Goal: Navigation & Orientation: Find specific page/section

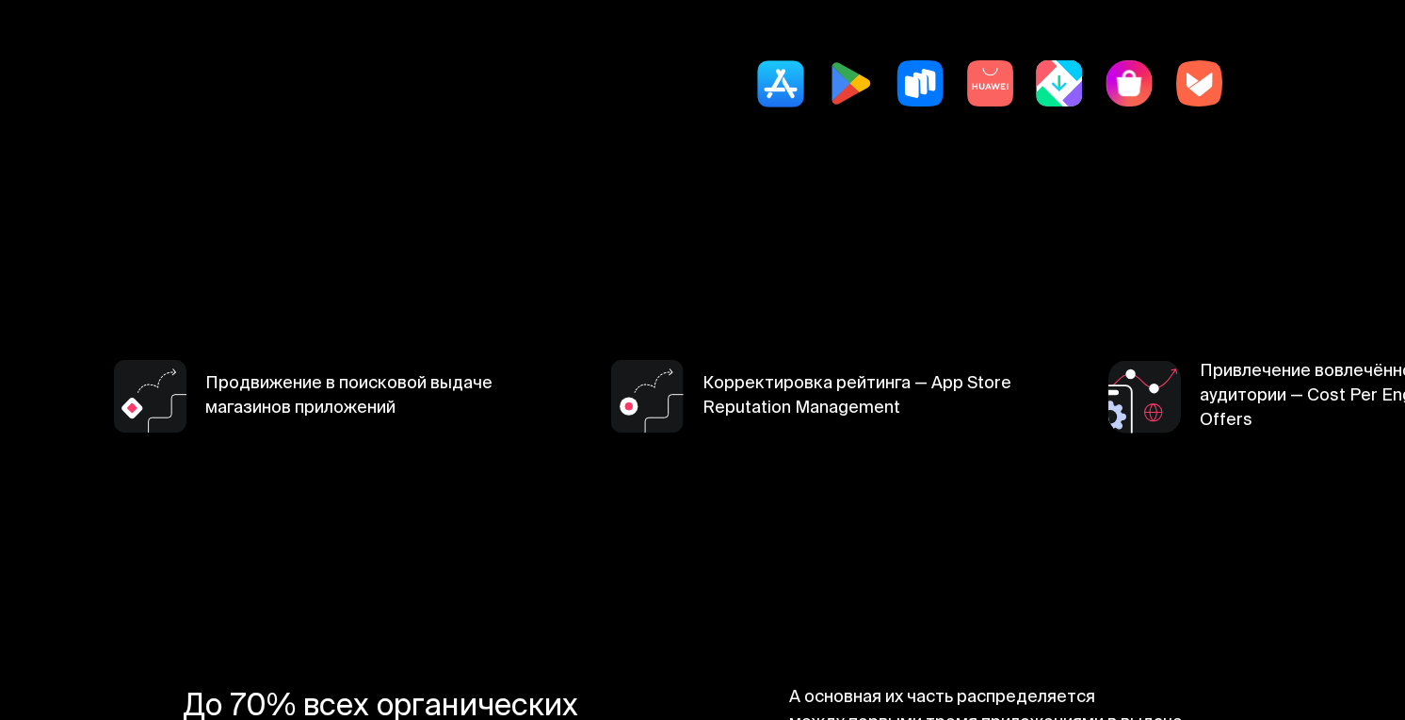
scroll to position [546, 0]
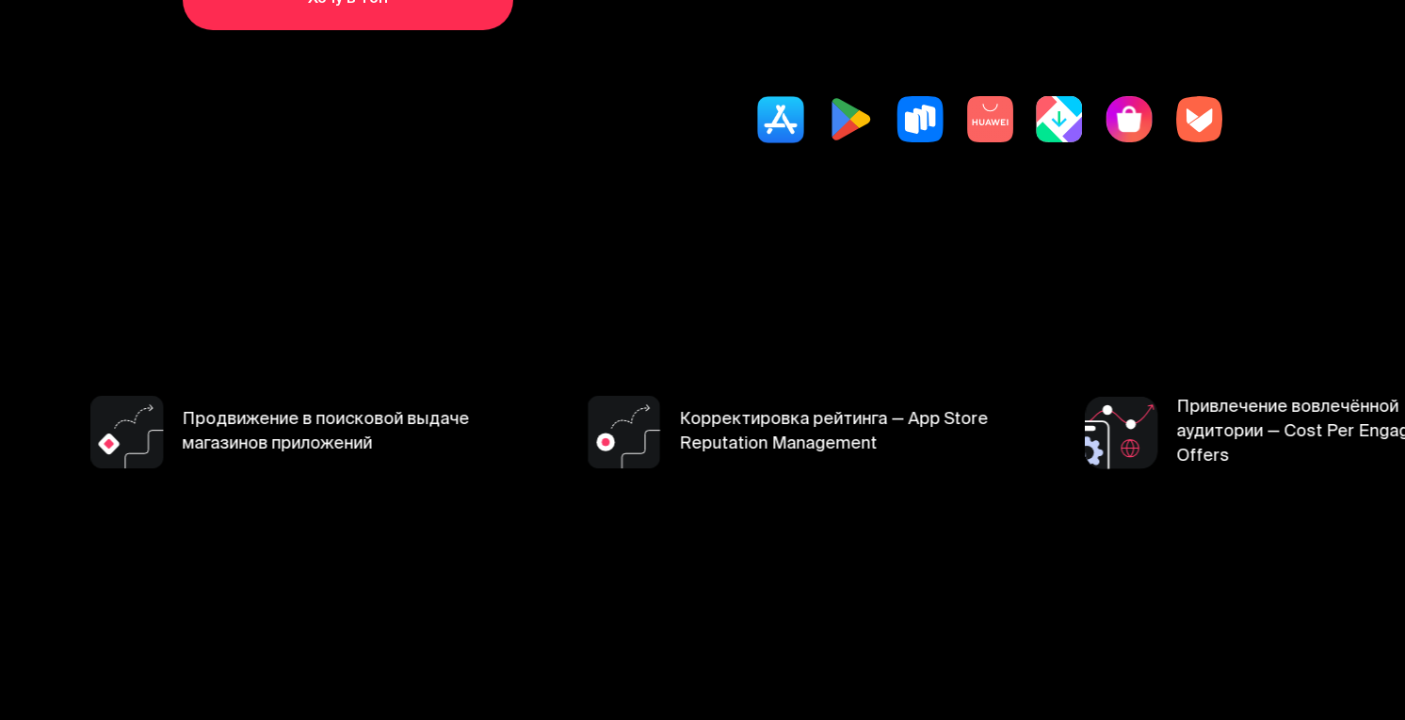
scroll to position [510, 0]
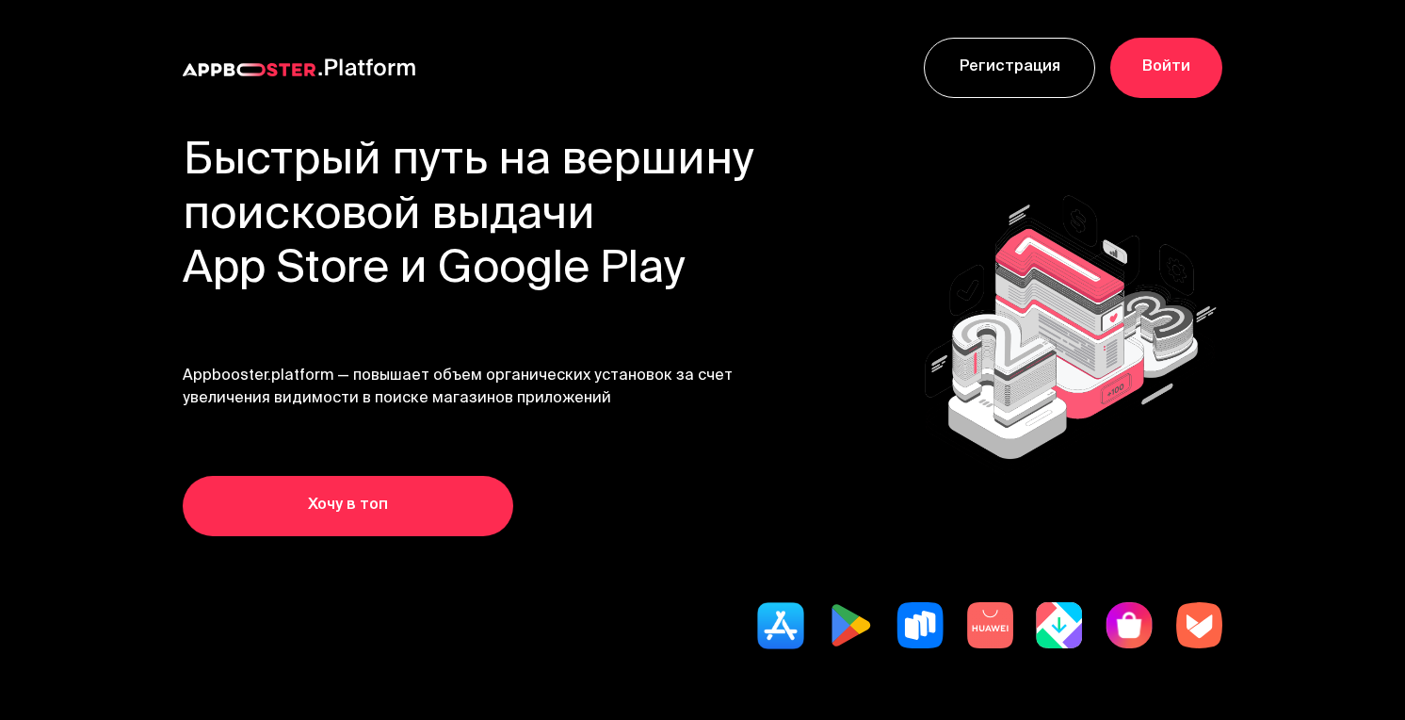
scroll to position [368, 0]
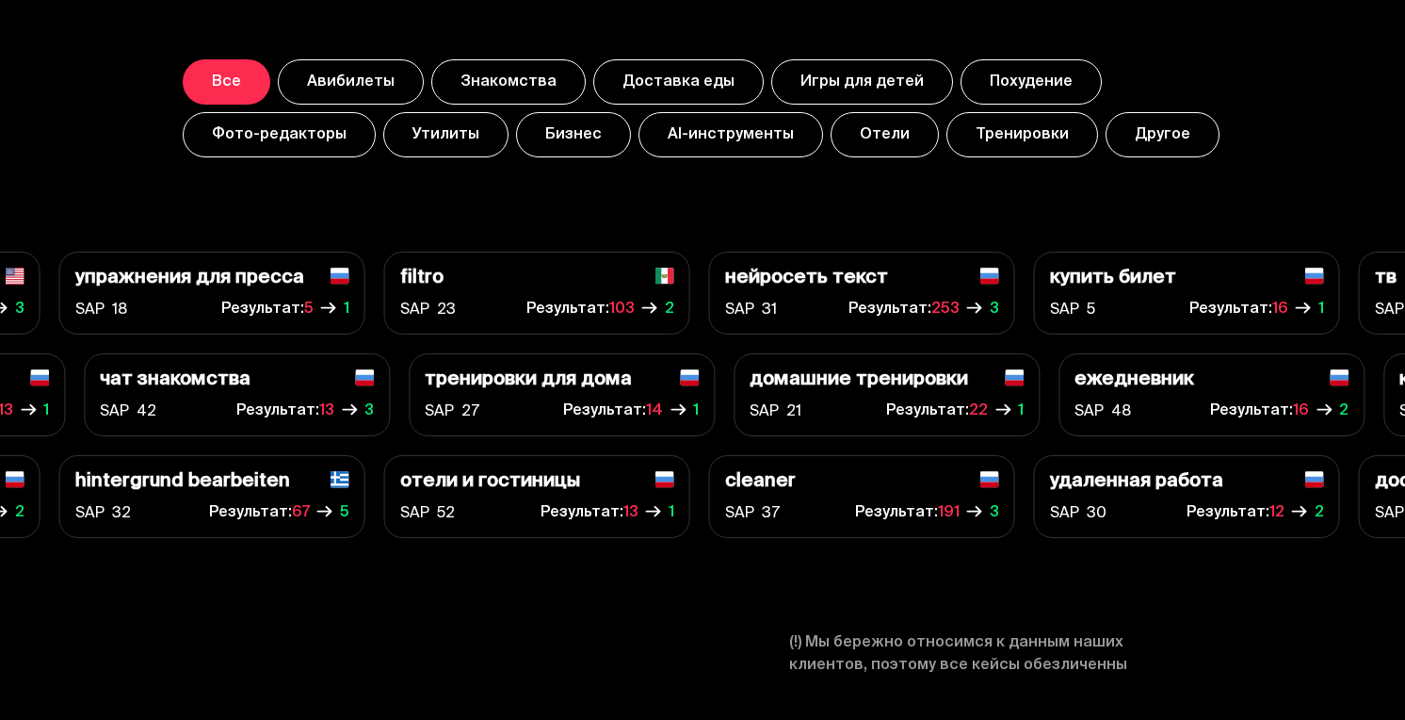
scroll to position [6774, 0]
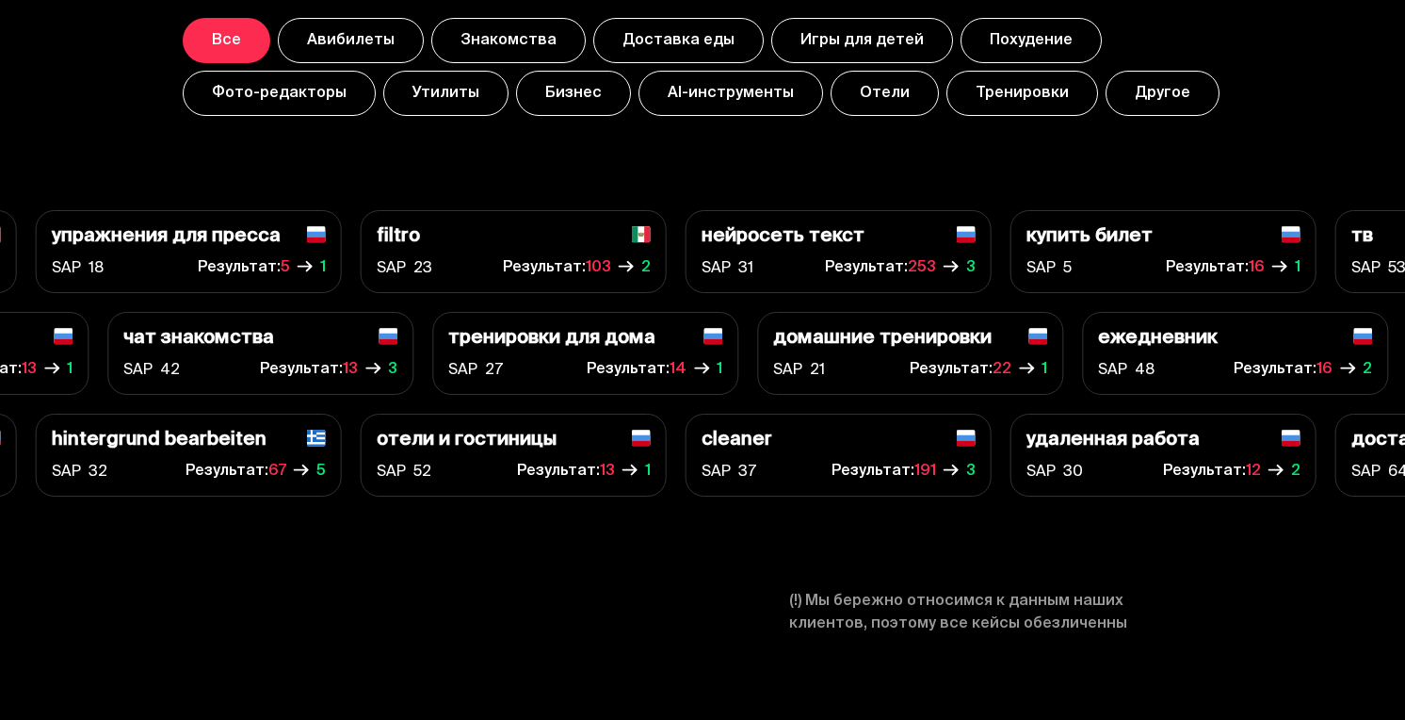
click at [727, 102] on button "AI-инструменты" at bounding box center [731, 93] width 185 height 45
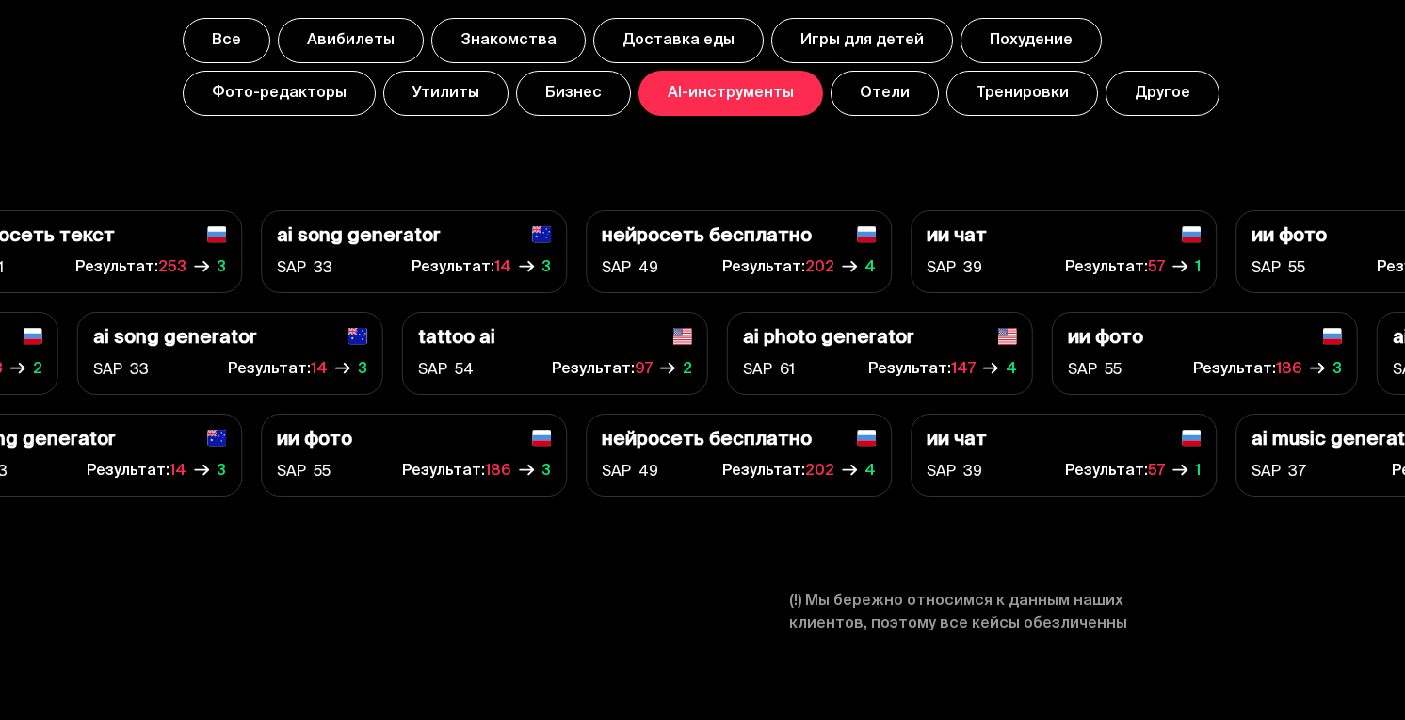
click at [519, 92] on button "Бизнес" at bounding box center [573, 93] width 115 height 45
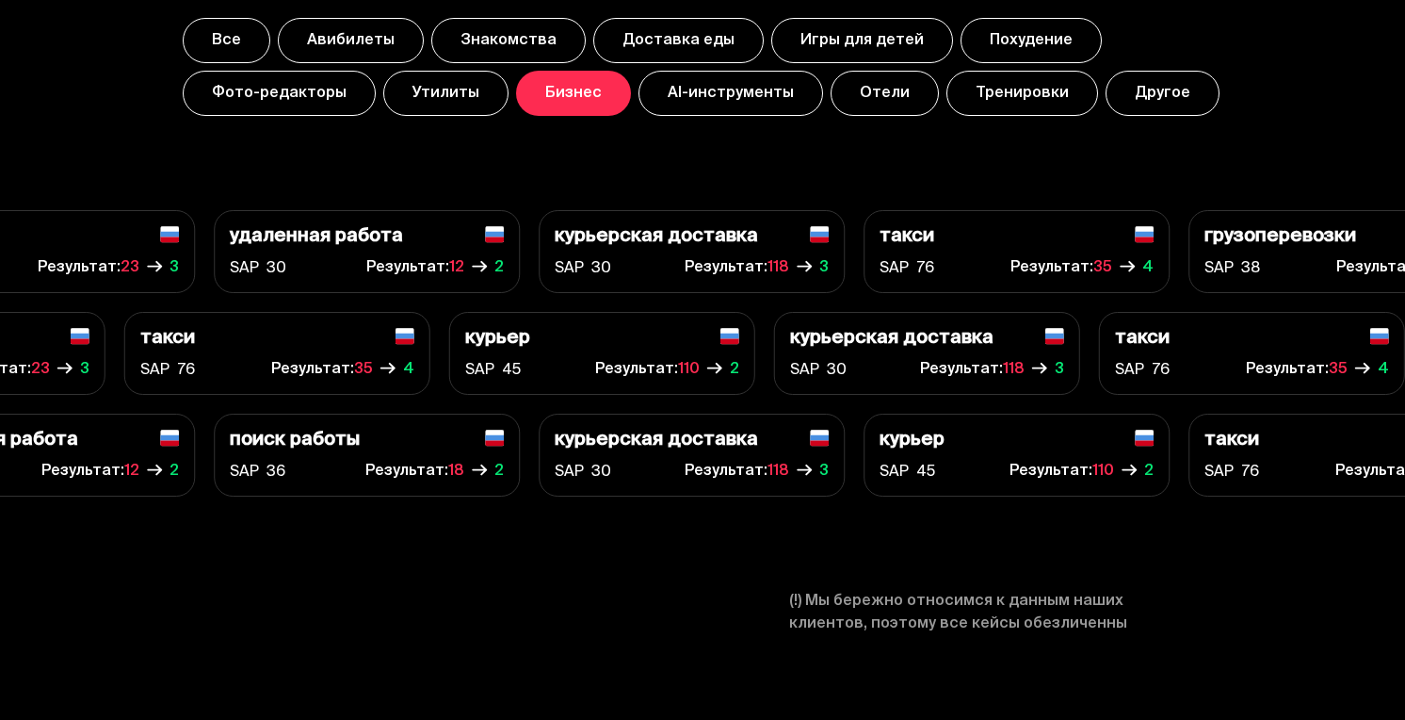
click at [1144, 98] on button "Другое" at bounding box center [1163, 93] width 114 height 45
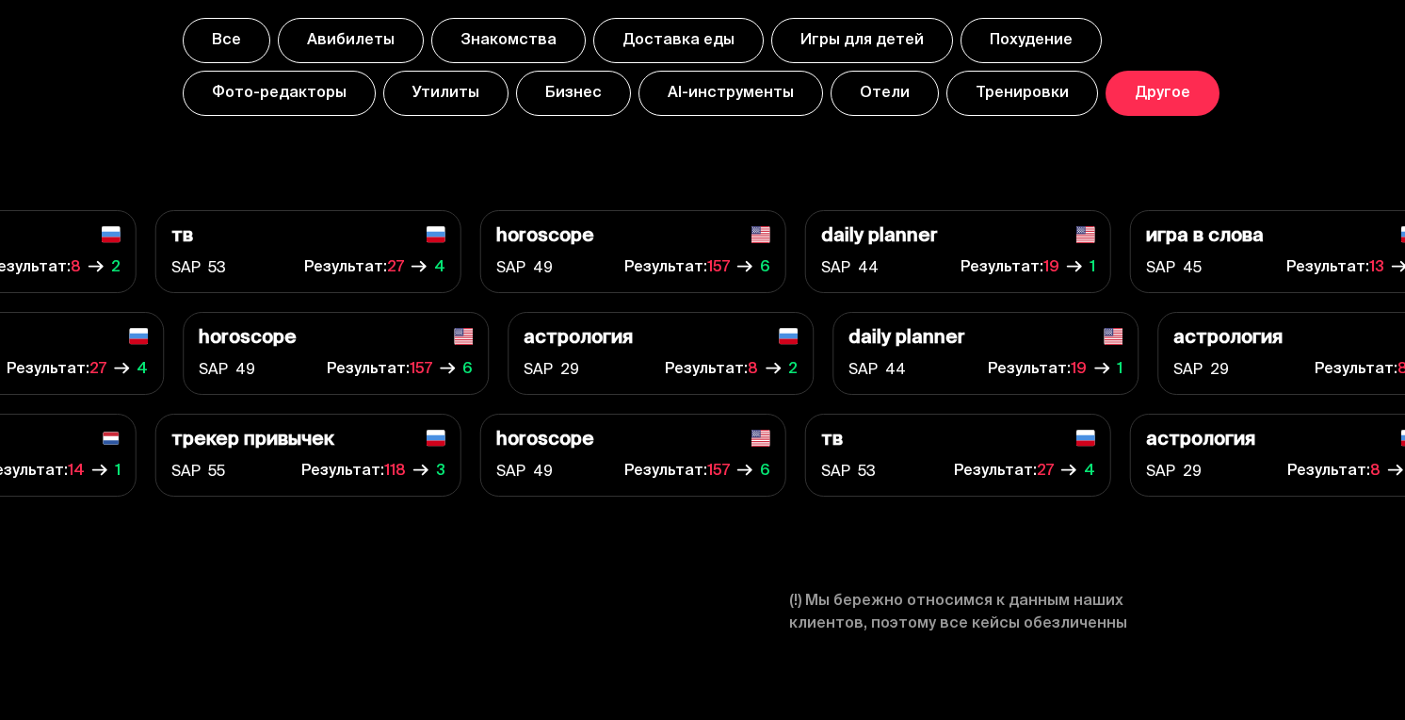
click at [231, 45] on button "Все" at bounding box center [227, 40] width 88 height 45
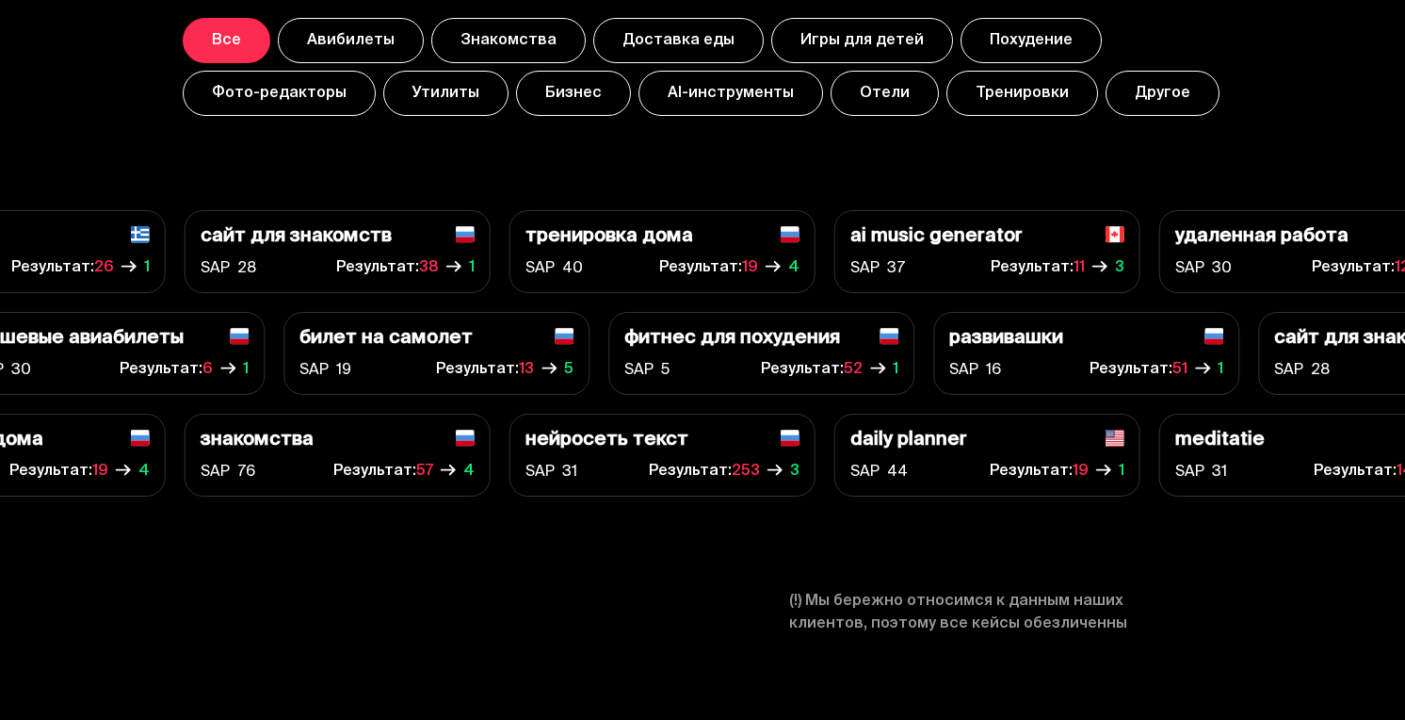
click at [271, 91] on button "Фото-редакторы" at bounding box center [279, 93] width 193 height 45
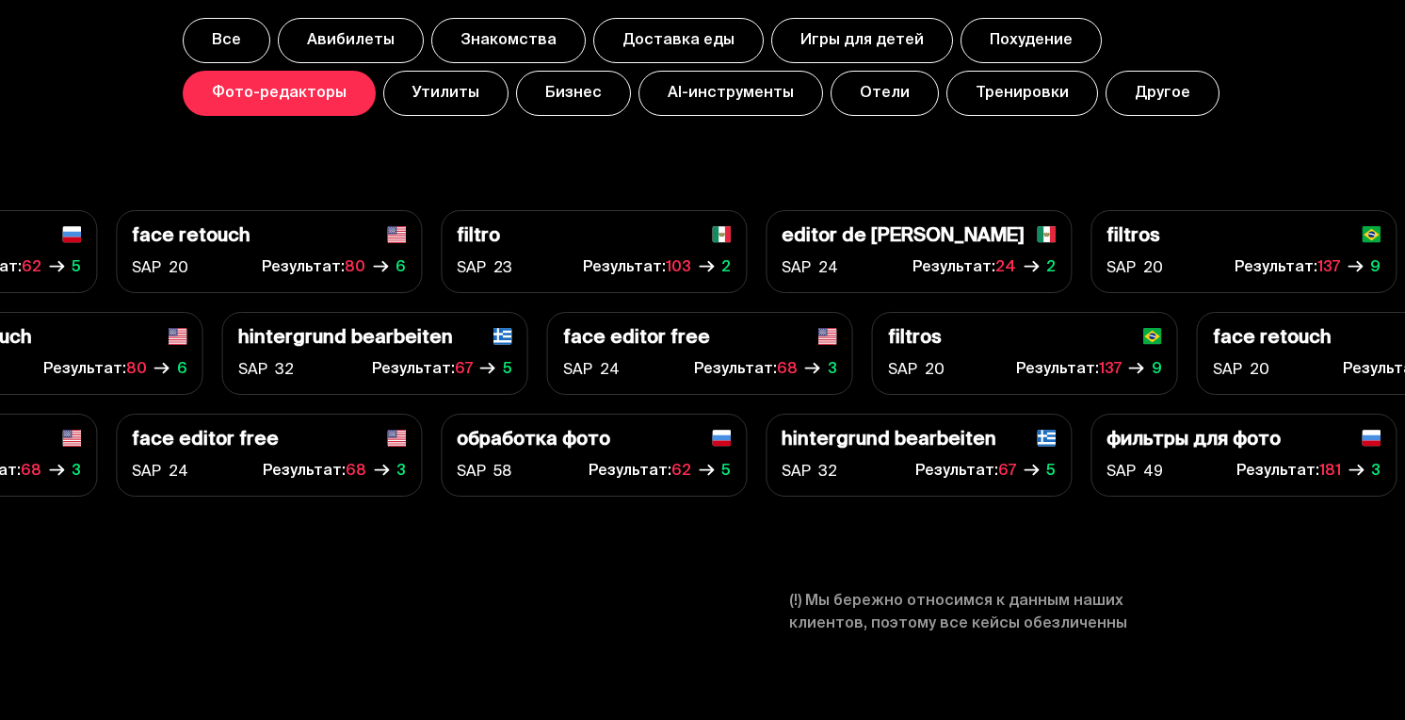
click at [654, 45] on button "Доставка еды" at bounding box center [678, 40] width 170 height 45
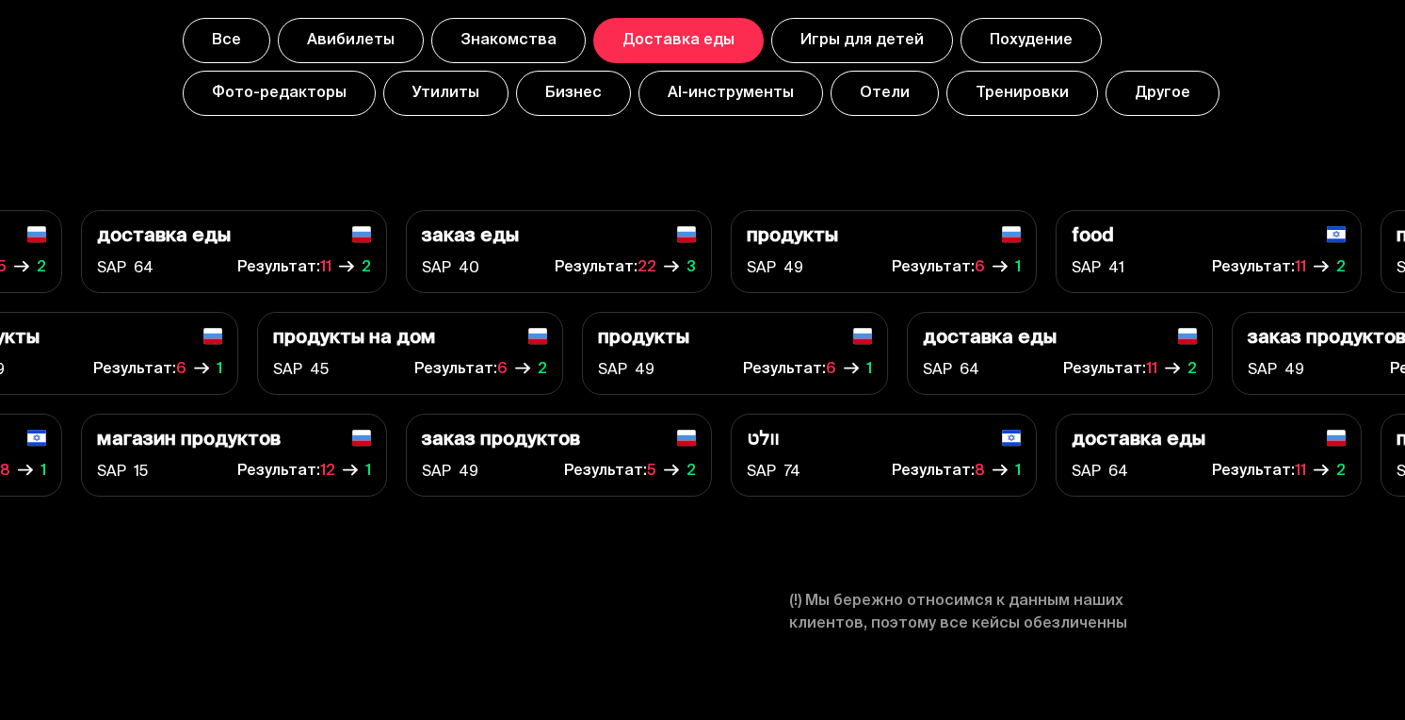
click at [881, 29] on button "Игры для детей" at bounding box center [862, 40] width 182 height 45
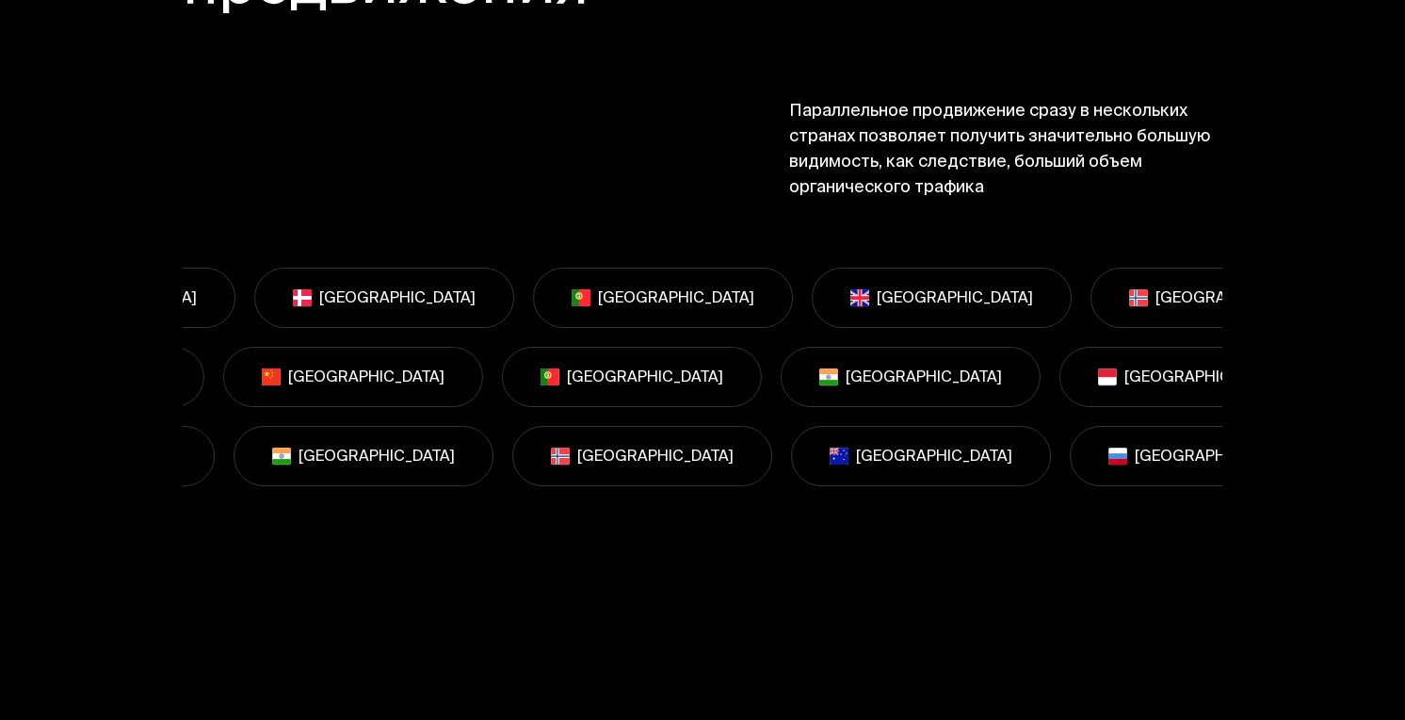
scroll to position [12411, 0]
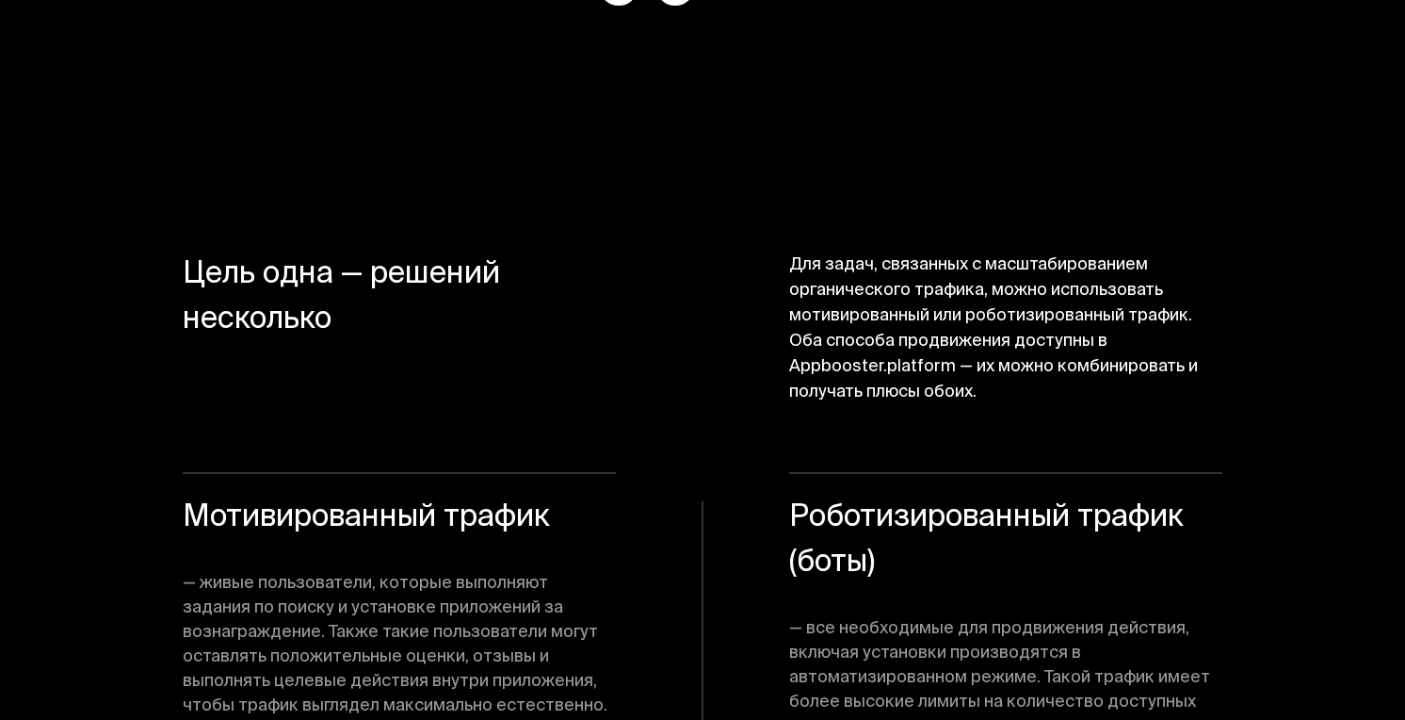
scroll to position [12401, 0]
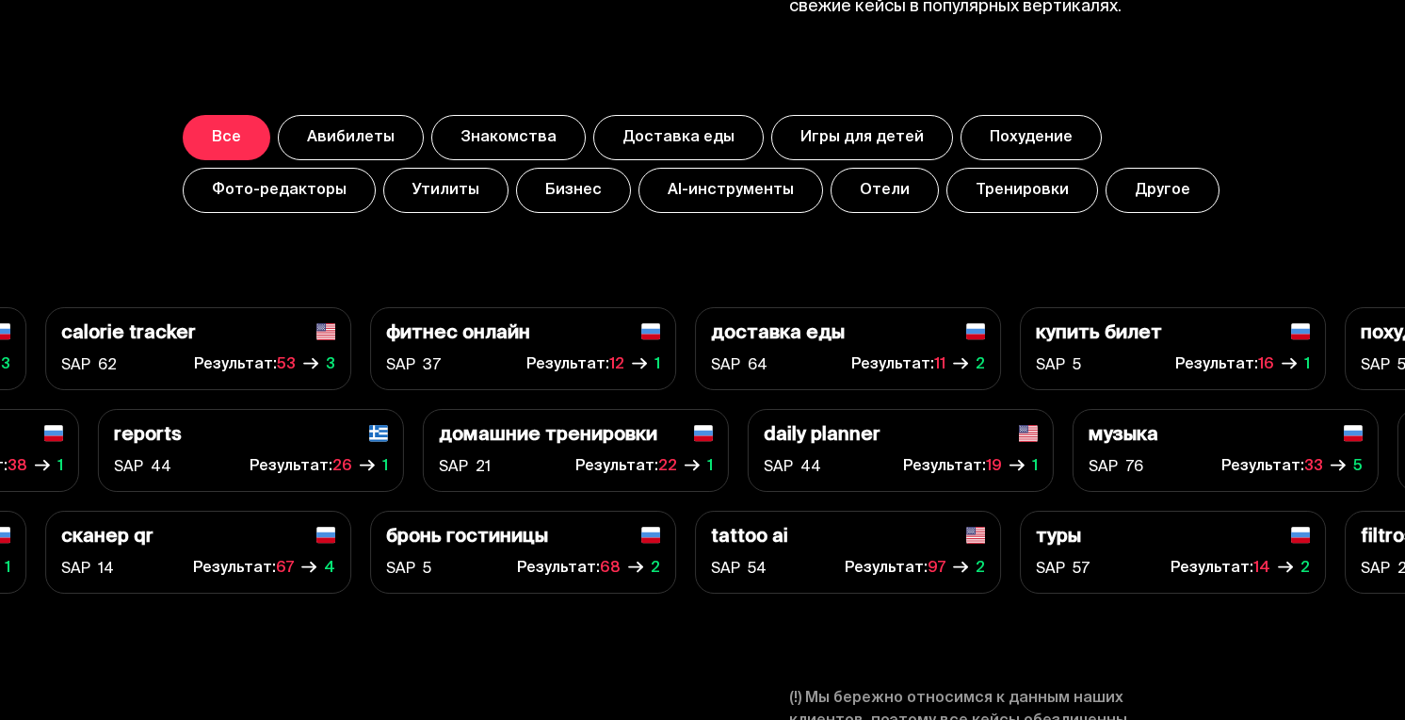
scroll to position [6545, 0]
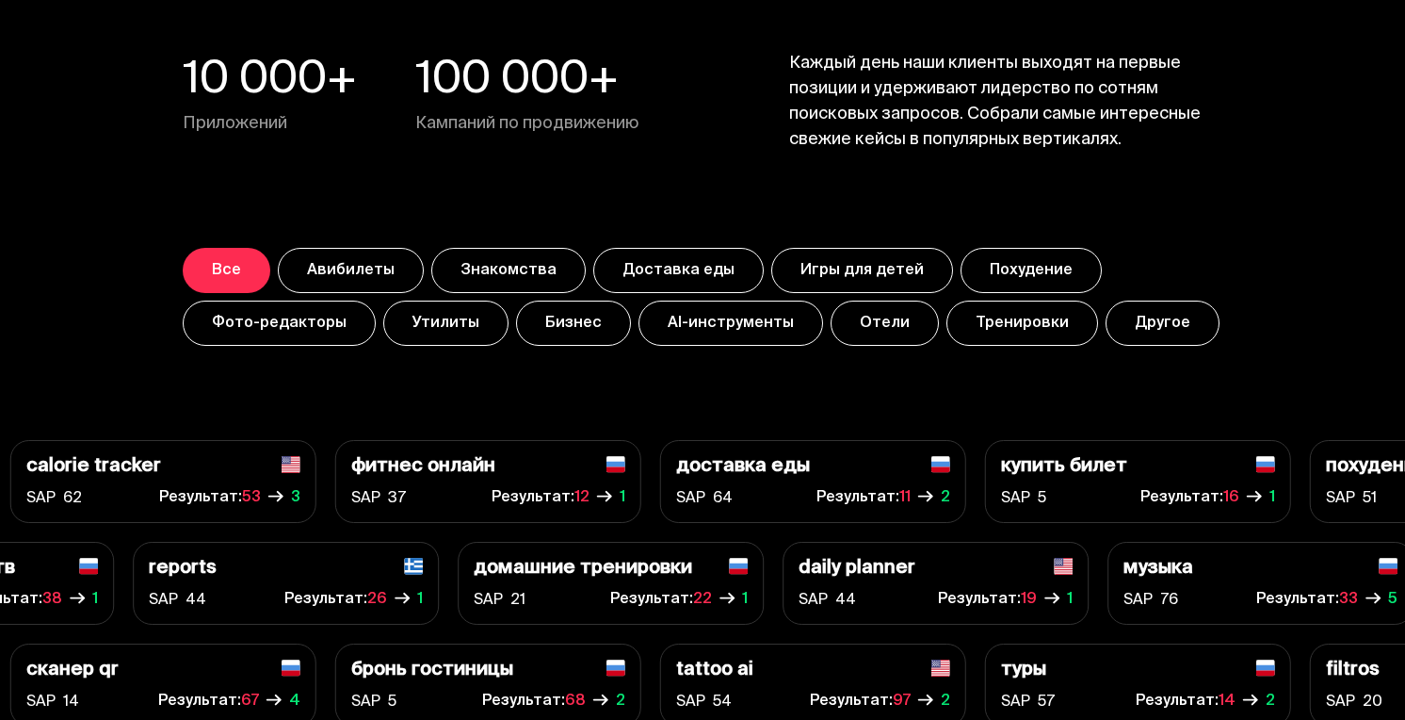
click at [876, 321] on button "Отели" at bounding box center [885, 322] width 108 height 45
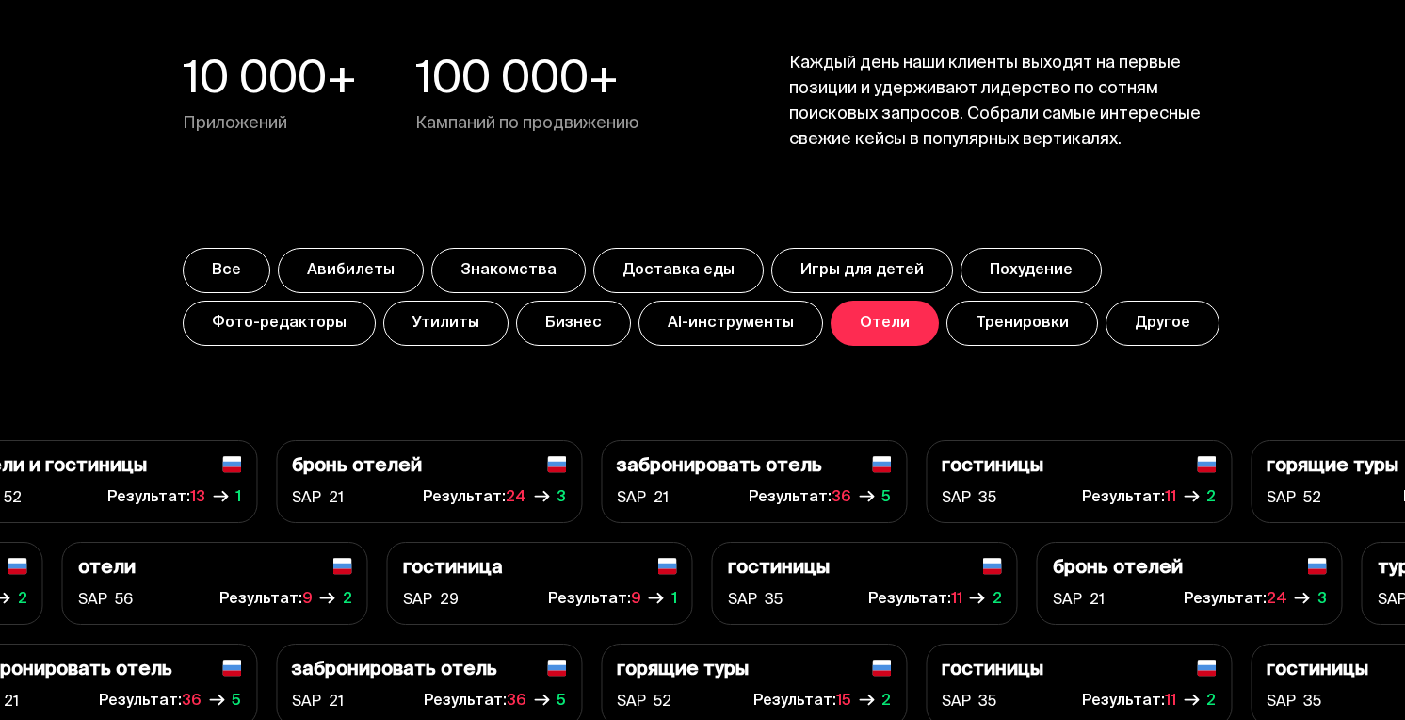
click at [677, 332] on button "AI-инструменты" at bounding box center [731, 322] width 185 height 45
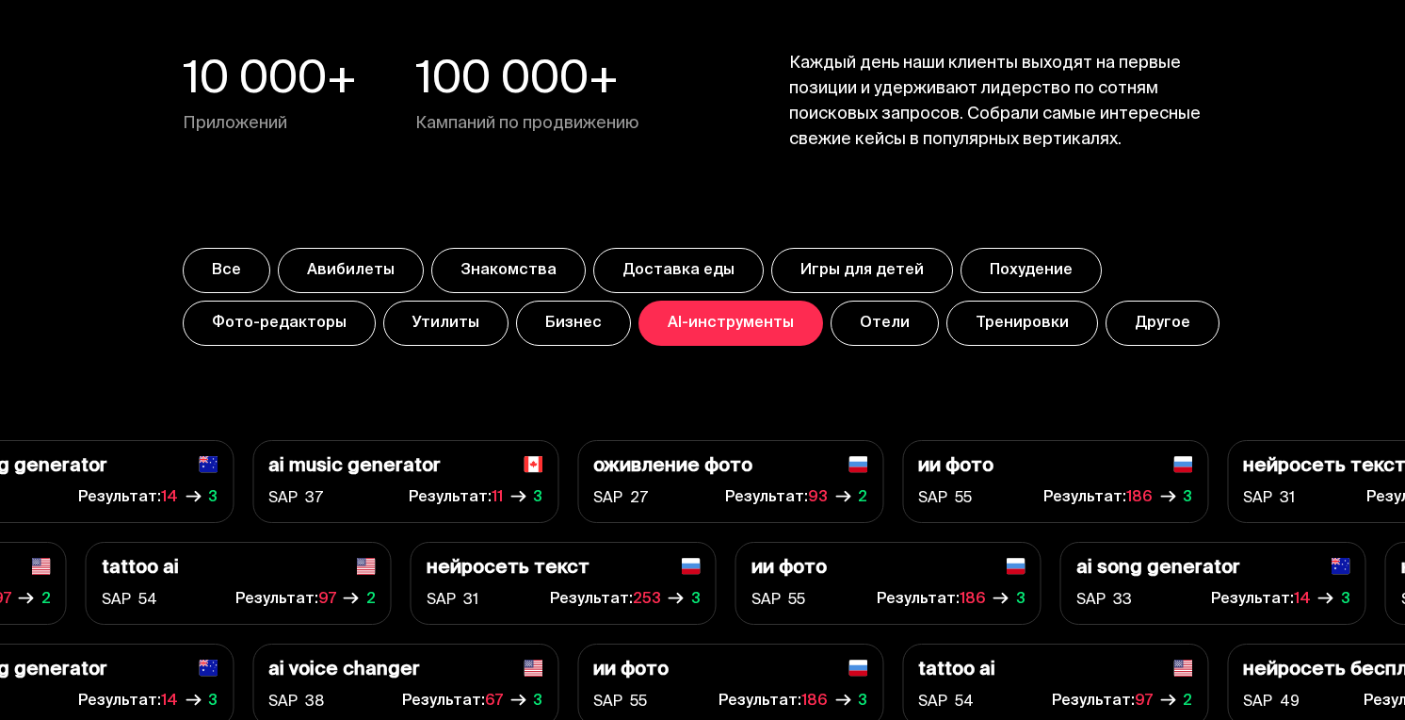
click at [451, 333] on button "Утилиты" at bounding box center [445, 322] width 125 height 45
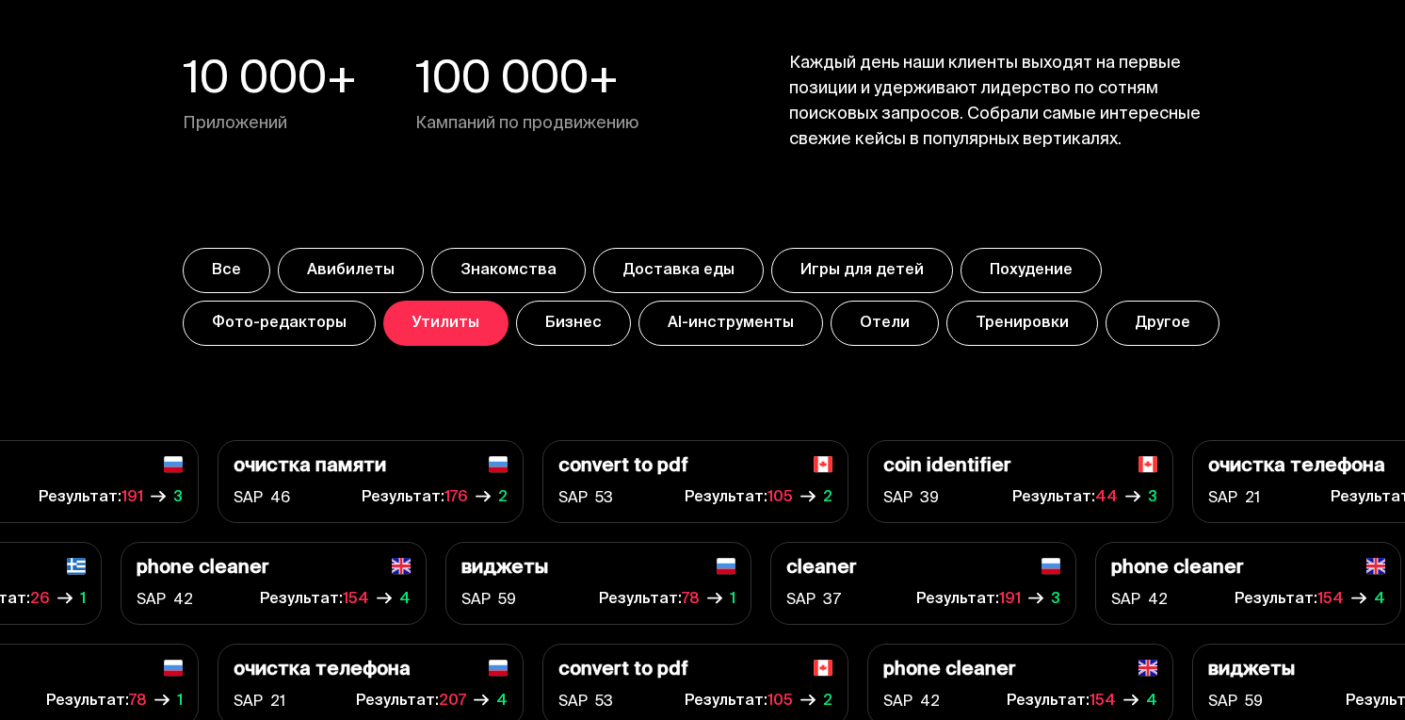
click at [320, 326] on button "Фото-редакторы" at bounding box center [279, 322] width 193 height 45
